Goal: Task Accomplishment & Management: Use online tool/utility

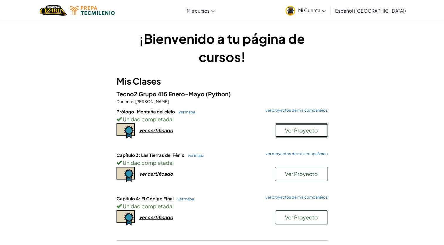
click at [296, 130] on span "Ver Proyecto" at bounding box center [301, 130] width 33 height 7
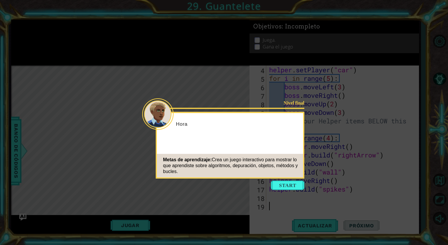
scroll to position [34, 0]
click at [287, 181] on button "Start" at bounding box center [287, 184] width 33 height 9
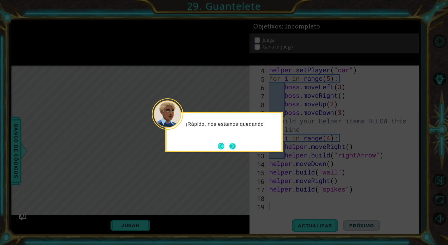
click at [236, 145] on button "Next" at bounding box center [232, 146] width 6 height 6
drag, startPoint x: 236, startPoint y: 145, endPoint x: 228, endPoint y: 148, distance: 9.1
click at [229, 148] on button "Next" at bounding box center [232, 146] width 6 height 6
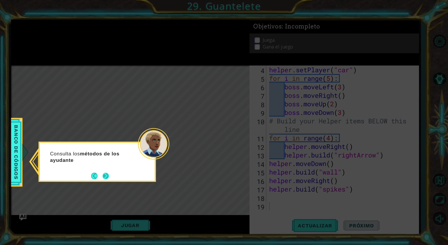
click at [106, 179] on button "Next" at bounding box center [106, 175] width 6 height 6
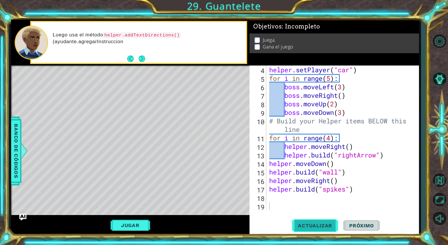
click at [318, 220] on button "Actualizar" at bounding box center [315, 225] width 46 height 17
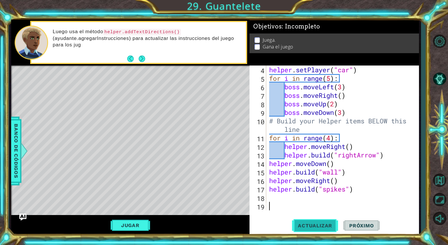
click at [319, 223] on span "Actualizar" at bounding box center [315, 225] width 46 height 6
click at [123, 222] on button "Jugar" at bounding box center [131, 224] width 40 height 11
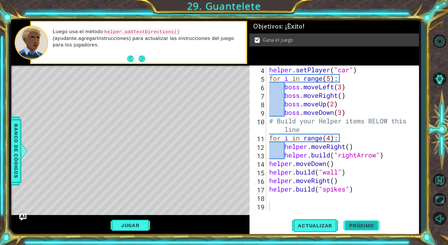
click at [360, 225] on span "Próximo" at bounding box center [361, 226] width 36 height 6
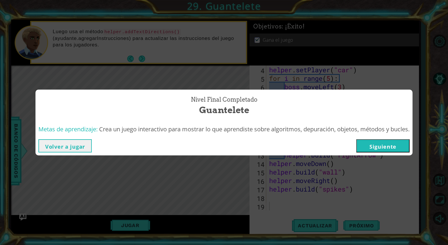
click at [116, 167] on div "Nivel final Completado Guantelete Metas de aprendizaje: Crea un juego interacti…" at bounding box center [224, 122] width 448 height 245
click at [72, 148] on button "Volver a jugar" at bounding box center [64, 145] width 53 height 13
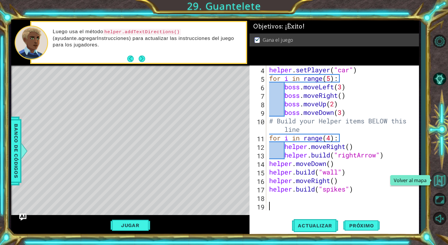
click at [434, 181] on button "Volver al mapa" at bounding box center [439, 180] width 17 height 17
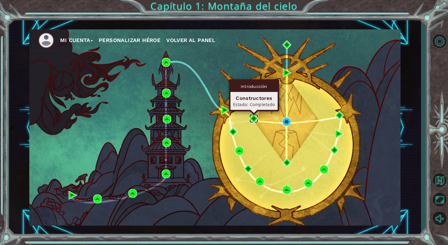
click at [255, 114] on img at bounding box center [254, 118] width 9 height 9
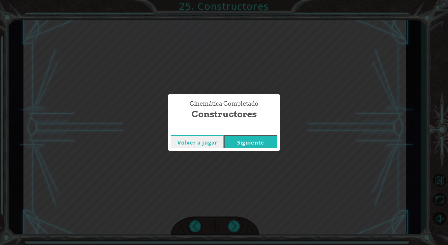
click at [247, 145] on button "Siguiente" at bounding box center [250, 141] width 53 height 13
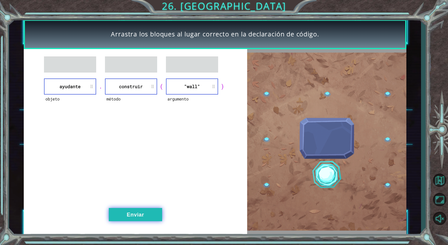
click at [140, 216] on button "Enviar" at bounding box center [135, 214] width 53 height 13
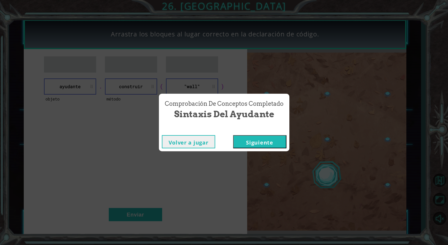
click at [266, 141] on button "Siguiente" at bounding box center [259, 141] width 53 height 13
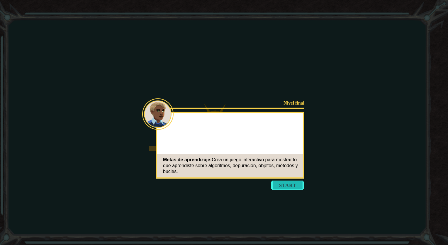
click at [296, 189] on button "Start" at bounding box center [287, 184] width 33 height 9
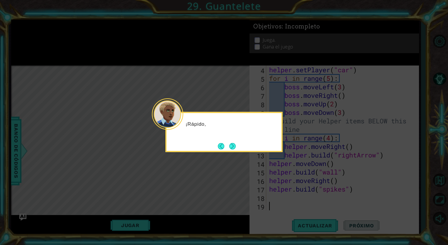
scroll to position [34, 0]
click at [234, 146] on button "Next" at bounding box center [232, 146] width 6 height 6
click at [231, 144] on button "Next" at bounding box center [232, 146] width 6 height 6
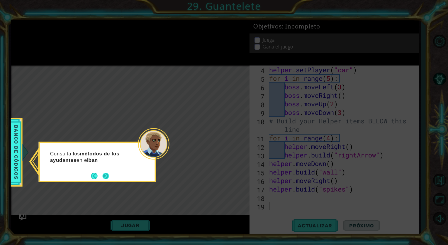
click at [108, 174] on button "Next" at bounding box center [106, 175] width 6 height 6
